Goal: Information Seeking & Learning: Check status

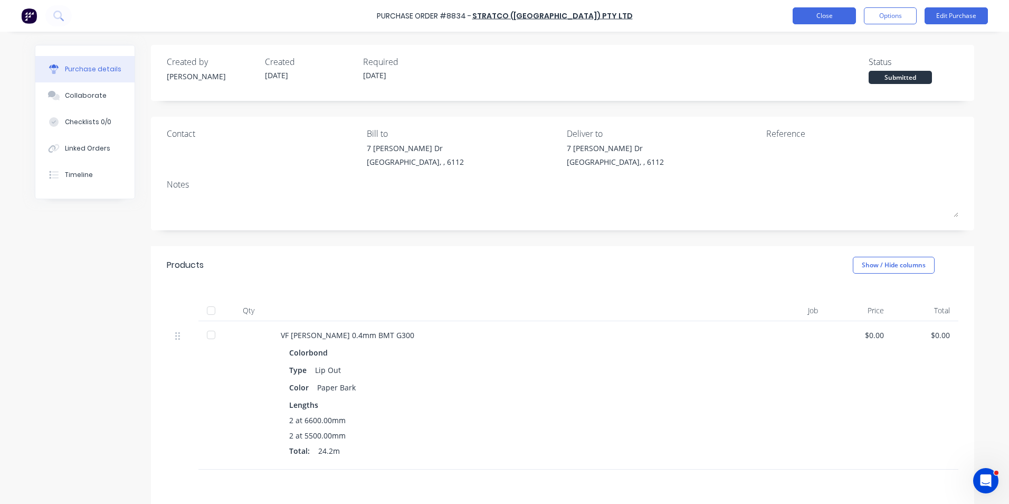
click at [831, 7] on button "Close" at bounding box center [824, 15] width 63 height 17
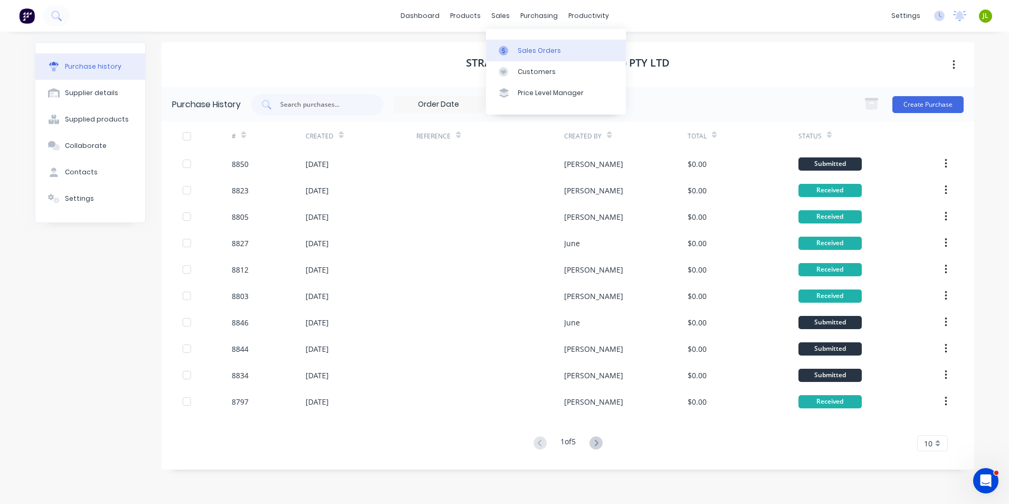
drag, startPoint x: 538, startPoint y: 48, endPoint x: 519, endPoint y: 54, distance: 20.5
click at [538, 48] on div "Sales Orders" at bounding box center [539, 51] width 43 height 10
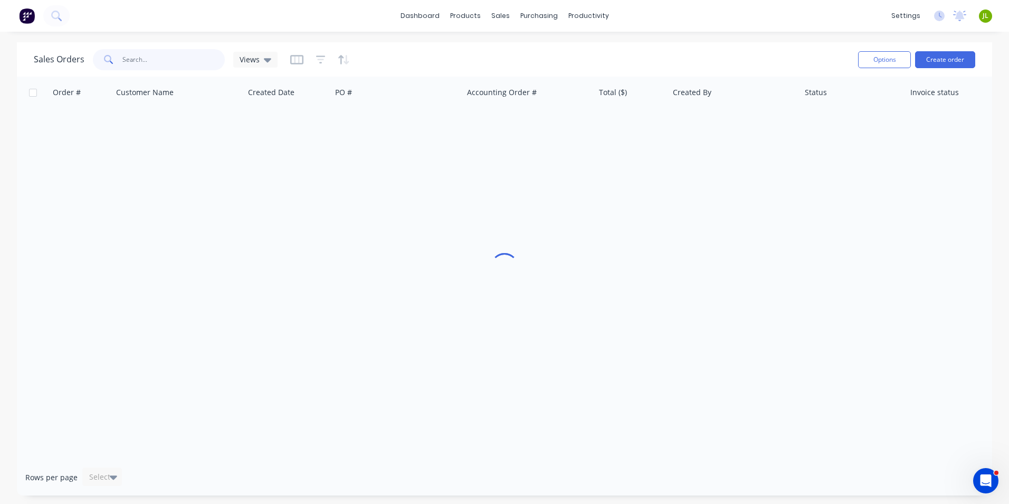
click at [169, 62] on input "text" at bounding box center [173, 59] width 103 height 21
type input "48672"
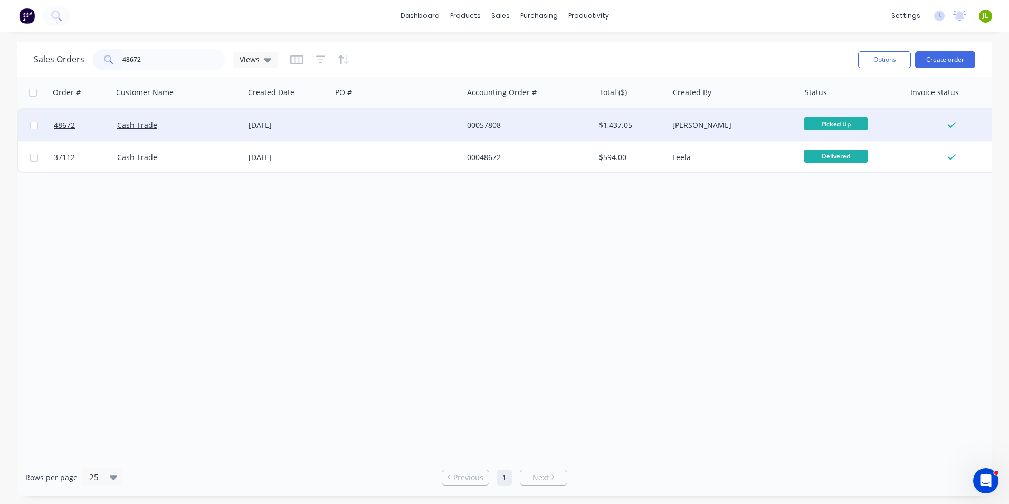
click at [210, 125] on div "Cash Trade" at bounding box center [175, 125] width 117 height 11
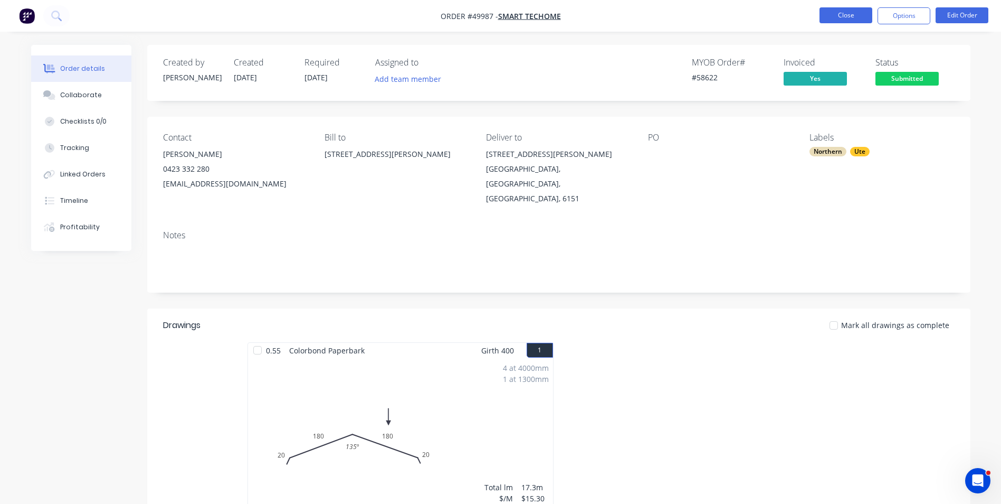
click at [841, 17] on button "Close" at bounding box center [846, 15] width 53 height 16
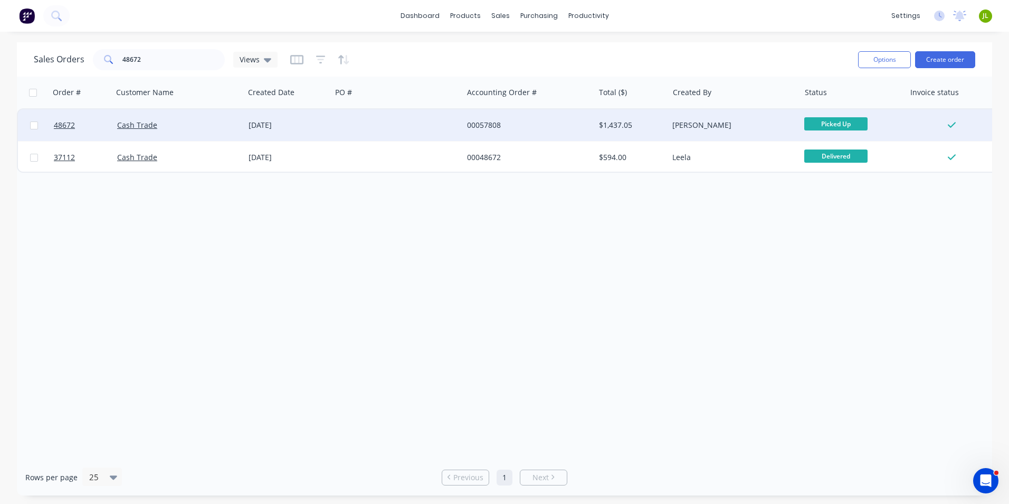
click at [201, 129] on div "Cash Trade" at bounding box center [175, 125] width 117 height 11
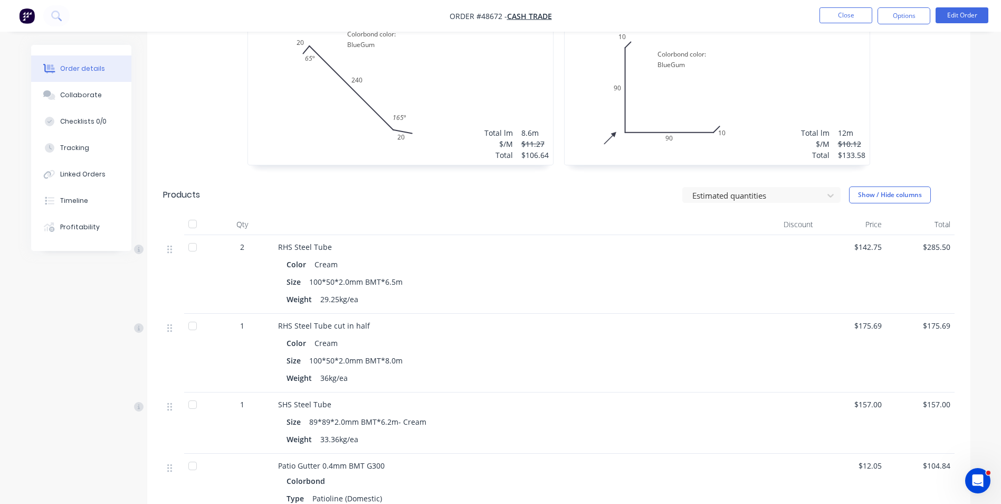
scroll to position [264, 0]
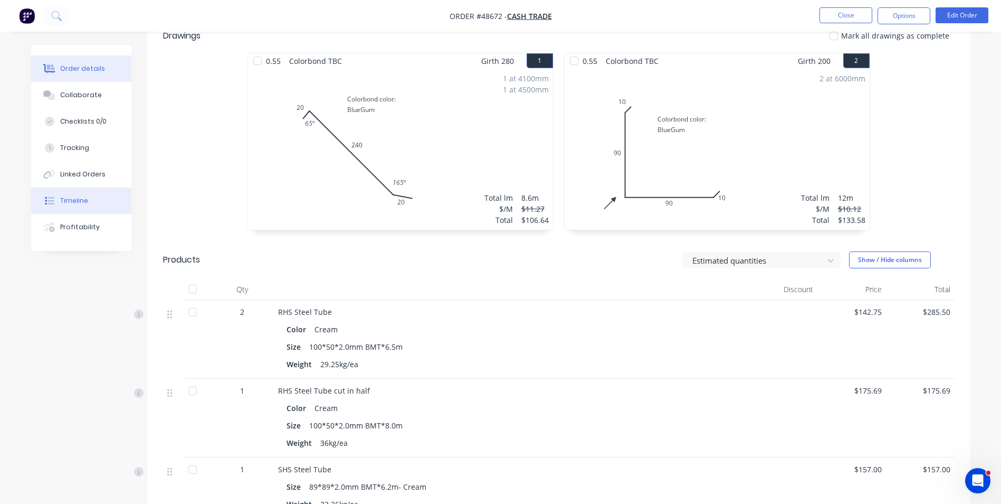
click at [70, 205] on button "Timeline" at bounding box center [81, 200] width 100 height 26
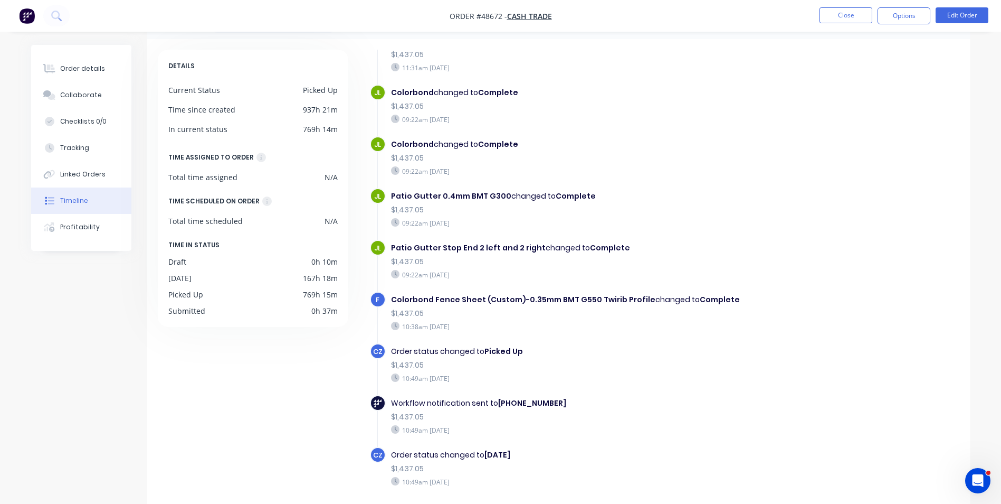
scroll to position [80, 0]
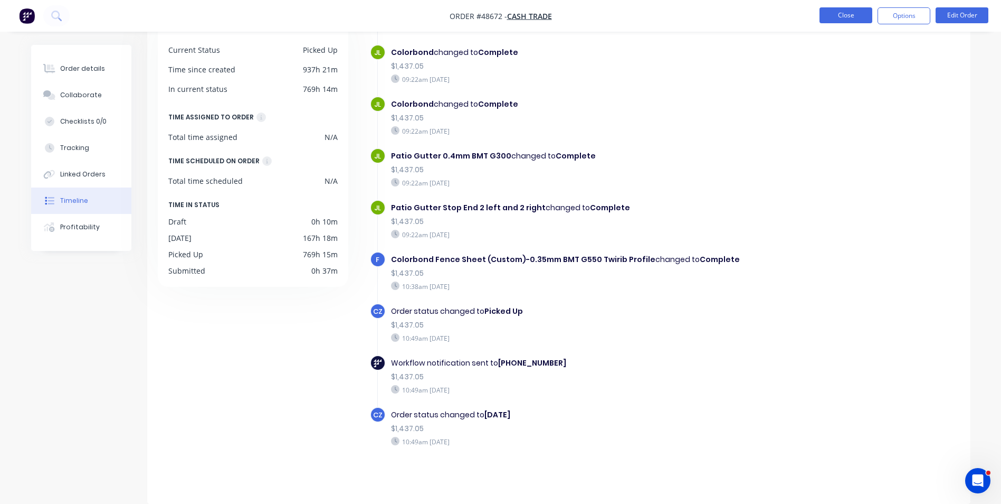
click at [849, 17] on button "Close" at bounding box center [846, 15] width 53 height 16
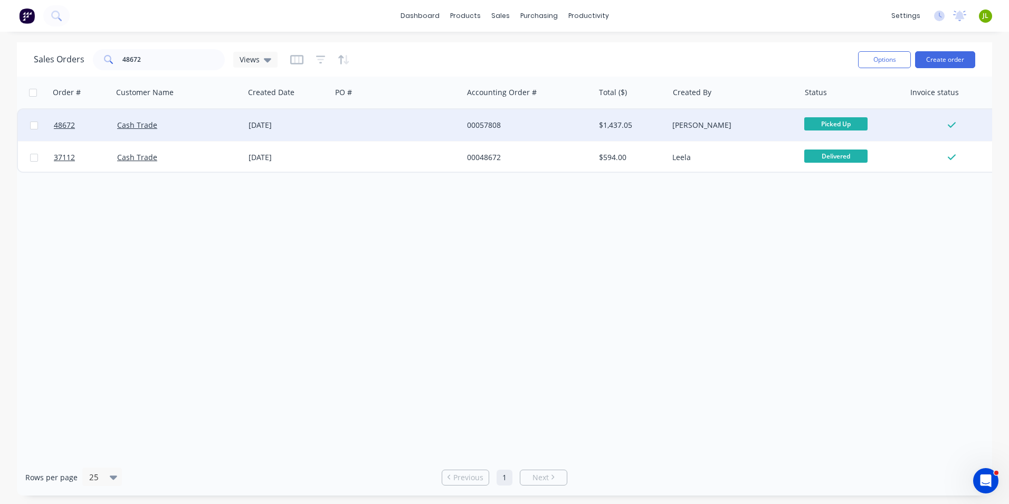
click at [199, 119] on div "Cash Trade" at bounding box center [178, 125] width 131 height 32
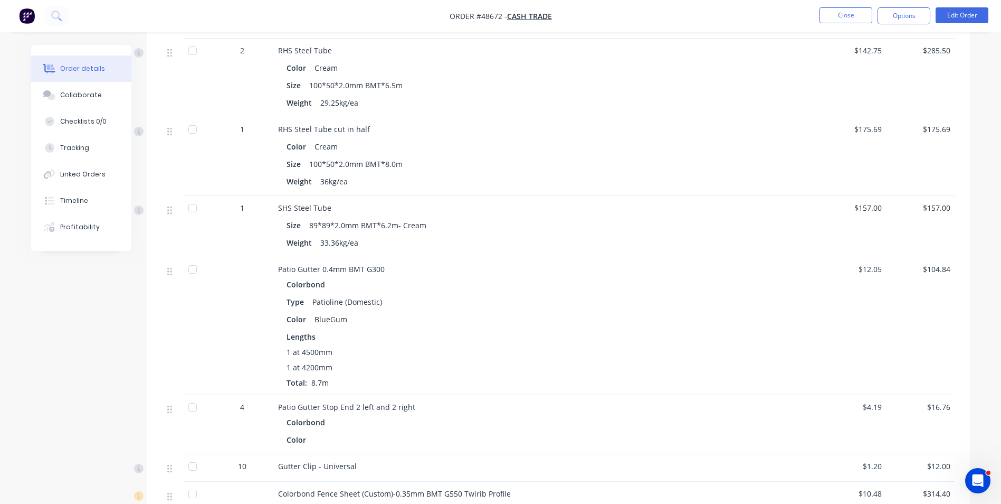
scroll to position [528, 0]
click at [68, 141] on button "Tracking" at bounding box center [81, 148] width 100 height 26
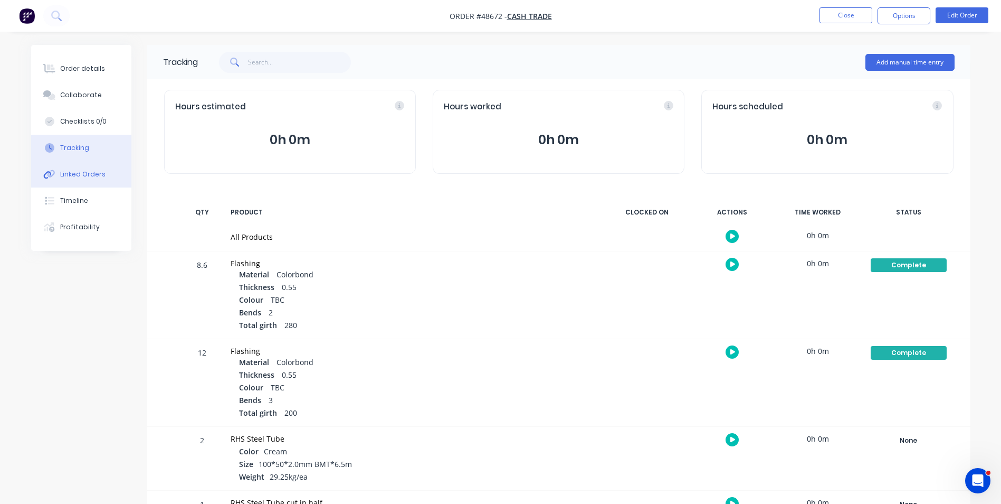
click at [76, 179] on button "Linked Orders" at bounding box center [81, 174] width 100 height 26
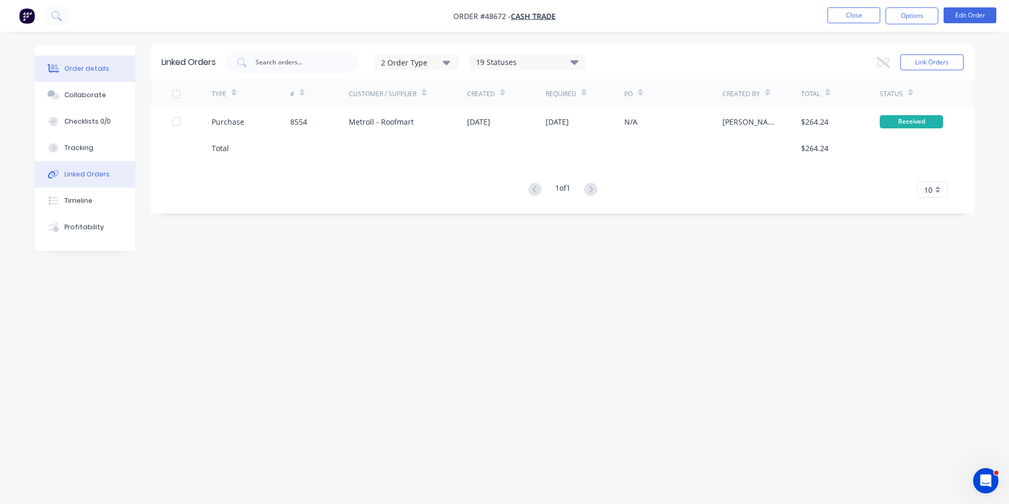
click at [90, 65] on div "Order details" at bounding box center [86, 69] width 45 height 10
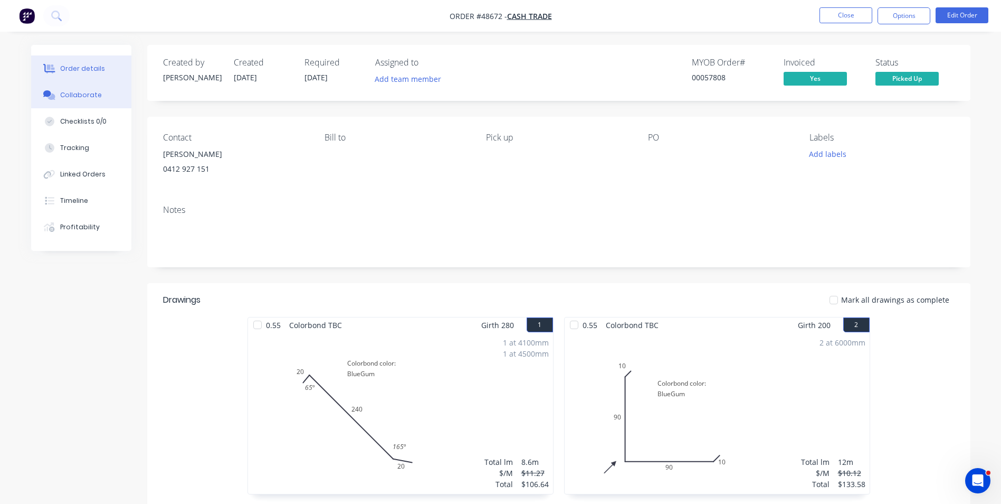
click at [96, 106] on button "Collaborate" at bounding box center [81, 95] width 100 height 26
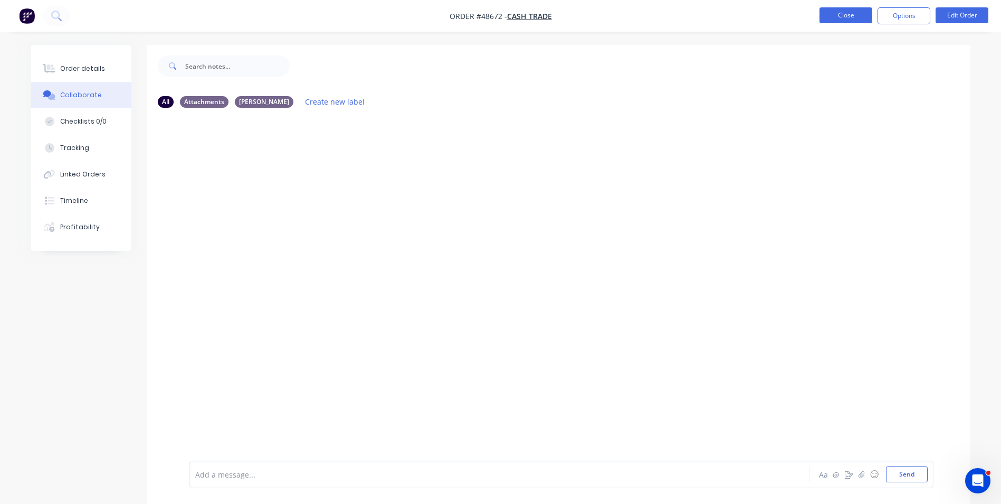
click at [850, 13] on button "Close" at bounding box center [846, 15] width 53 height 16
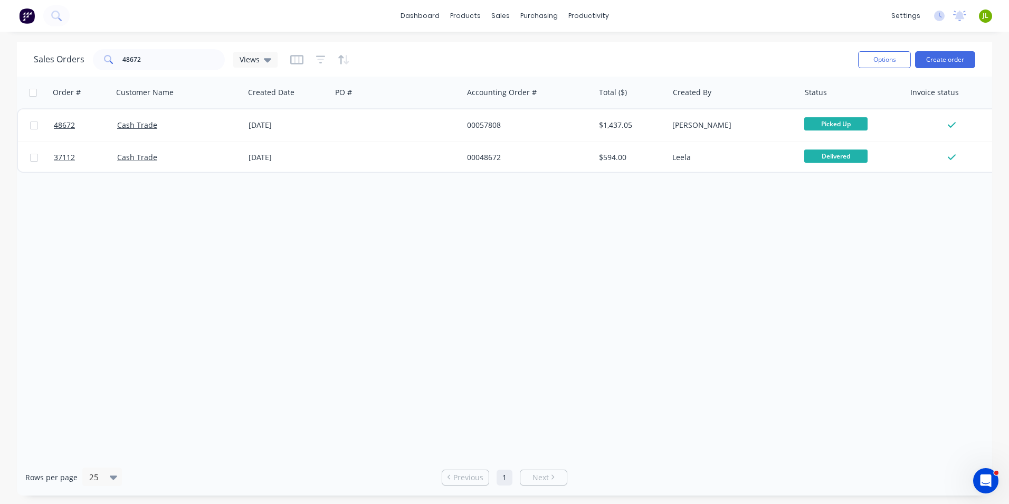
click at [655, 334] on div "Order # Customer Name Created Date PO # Accounting Order # Total ($) Created By…" at bounding box center [505, 268] width 976 height 382
click at [607, 96] on div "Delivery Scheduling" at bounding box center [624, 93] width 66 height 10
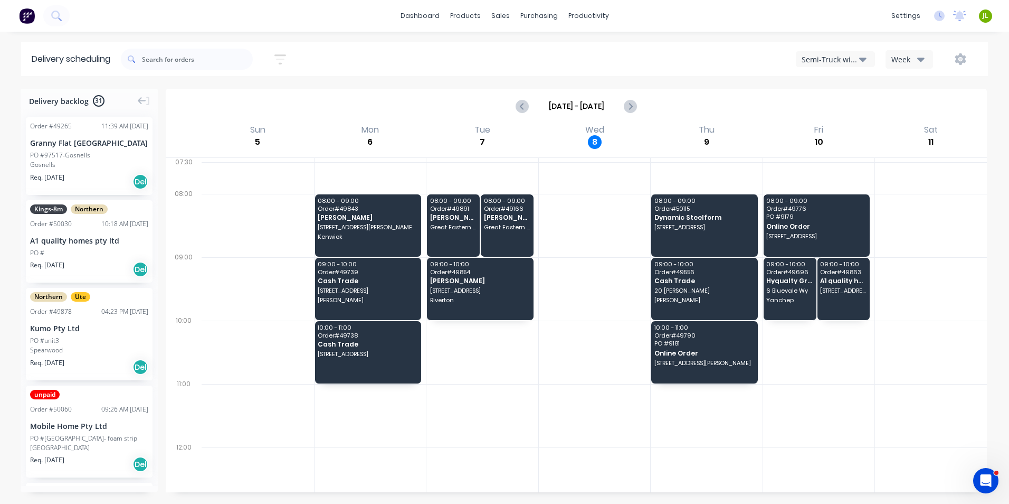
click at [828, 42] on div "dashboard products sales purchasing productivity dashboard products Product Cat…" at bounding box center [504, 252] width 1009 height 504
click at [827, 49] on div "Sort by Most recent Created date Required date Order number Customer name Most …" at bounding box center [554, 59] width 867 height 30
click at [826, 55] on div "Semi-Truck with Hiab" at bounding box center [831, 59] width 58 height 11
click at [835, 131] on div "Utes Delivery" at bounding box center [849, 128] width 105 height 21
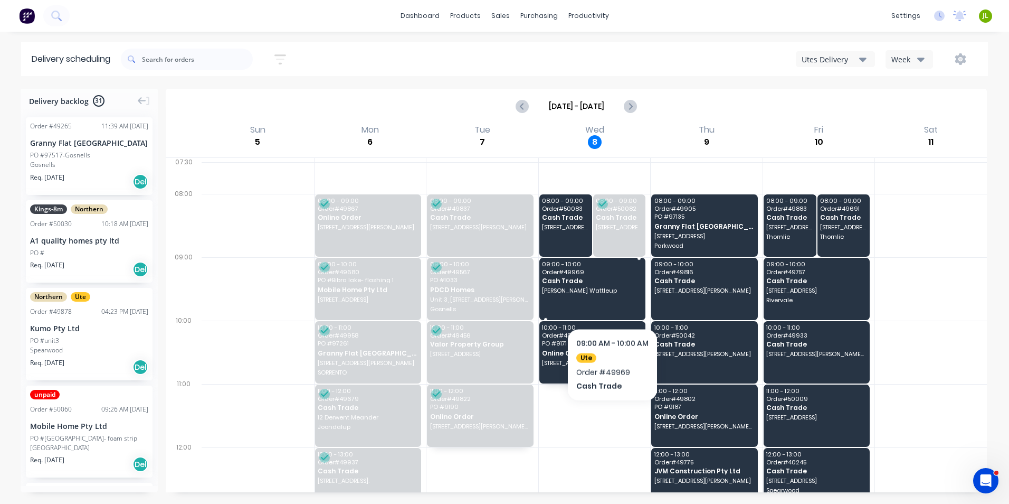
click at [612, 300] on div "09:00 - 10:00 Order # 49969 Cash Trade [PERSON_NAME] Wattleup" at bounding box center [593, 289] width 107 height 62
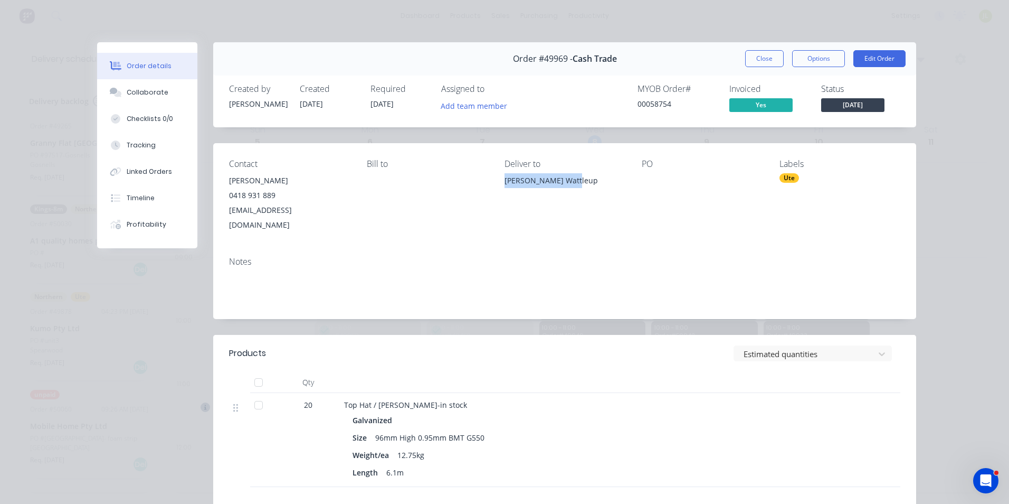
drag, startPoint x: 575, startPoint y: 182, endPoint x: 500, endPoint y: 185, distance: 74.5
click at [505, 185] on div "[PERSON_NAME] Wattleup" at bounding box center [565, 180] width 121 height 15
copy div "[PERSON_NAME] Wattleup"
click at [135, 88] on div "Collaborate" at bounding box center [148, 93] width 42 height 10
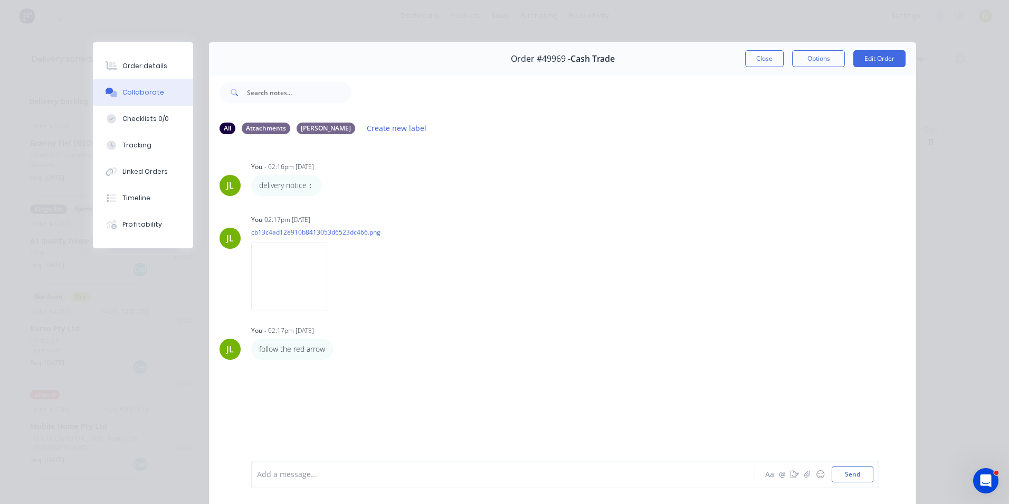
click at [285, 259] on img at bounding box center [289, 276] width 76 height 69
